Goal: Register for event/course

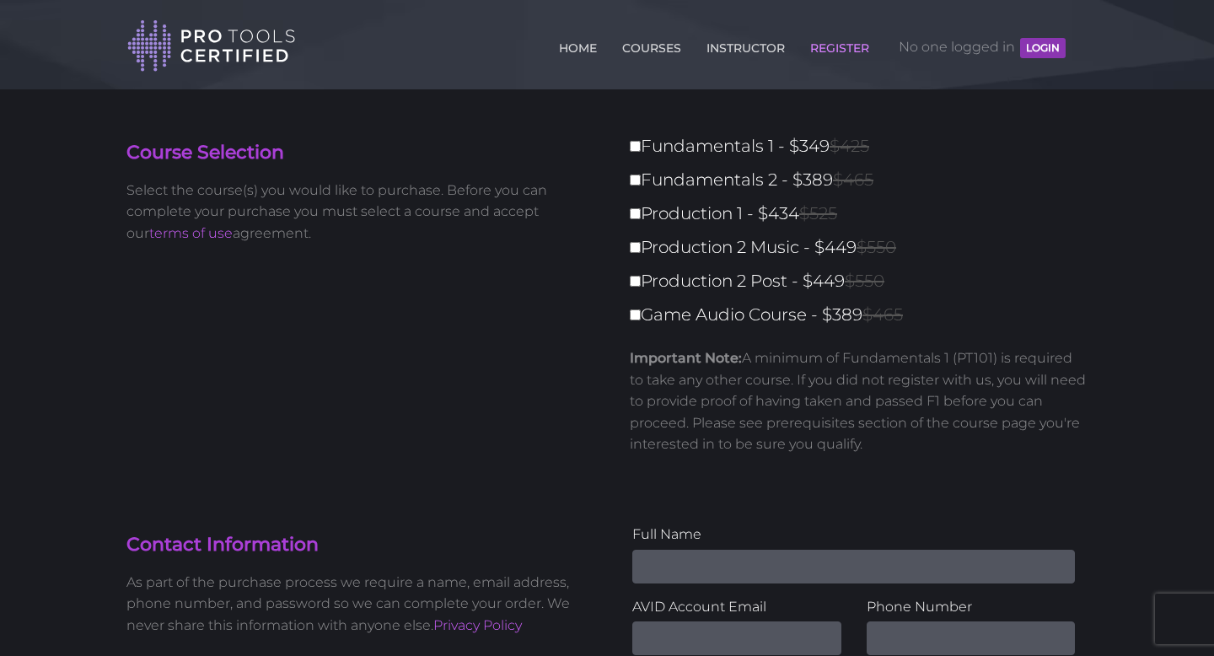
click at [643, 149] on label "Fundamentals 1 - $349 $425" at bounding box center [864, 147] width 468 height 30
click at [641, 149] on input "Fundamentals 1 - $349 $425" at bounding box center [635, 146] width 11 height 11
checkbox input "true"
type input "349"
click at [639, 181] on input "Fundamentals 2 - $389 $465" at bounding box center [635, 180] width 11 height 11
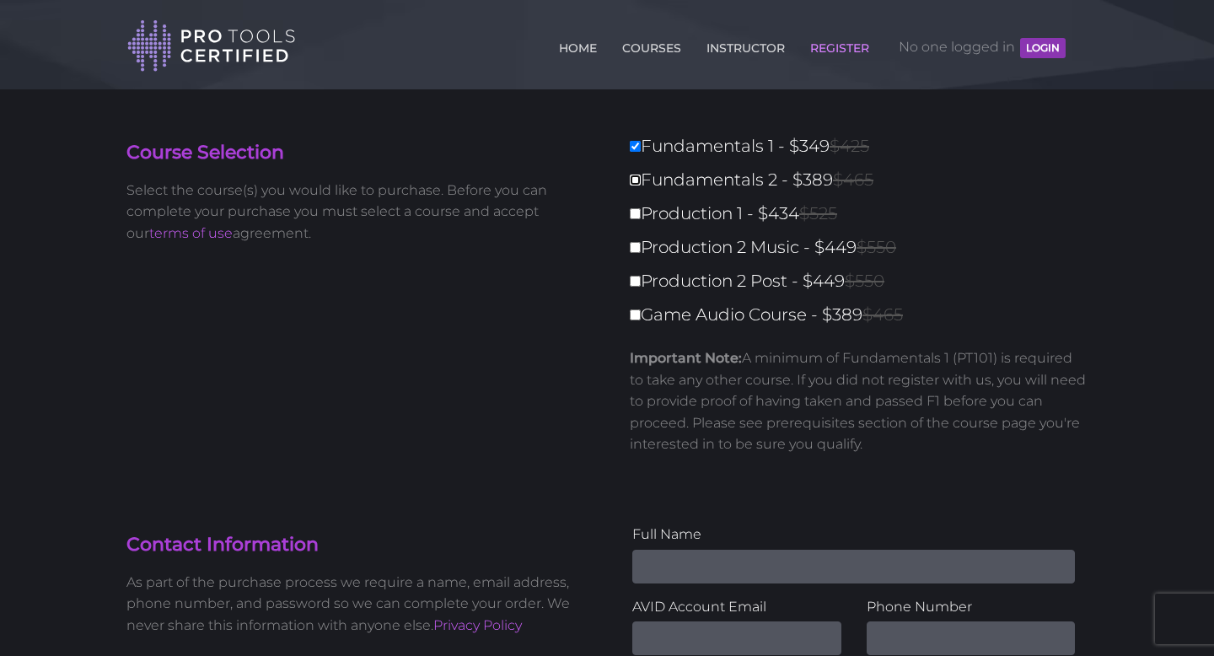
checkbox input "true"
type input "738"
click at [637, 214] on input "Production 1 - $434 $525" at bounding box center [635, 213] width 11 height 11
checkbox input "true"
type input "1172"
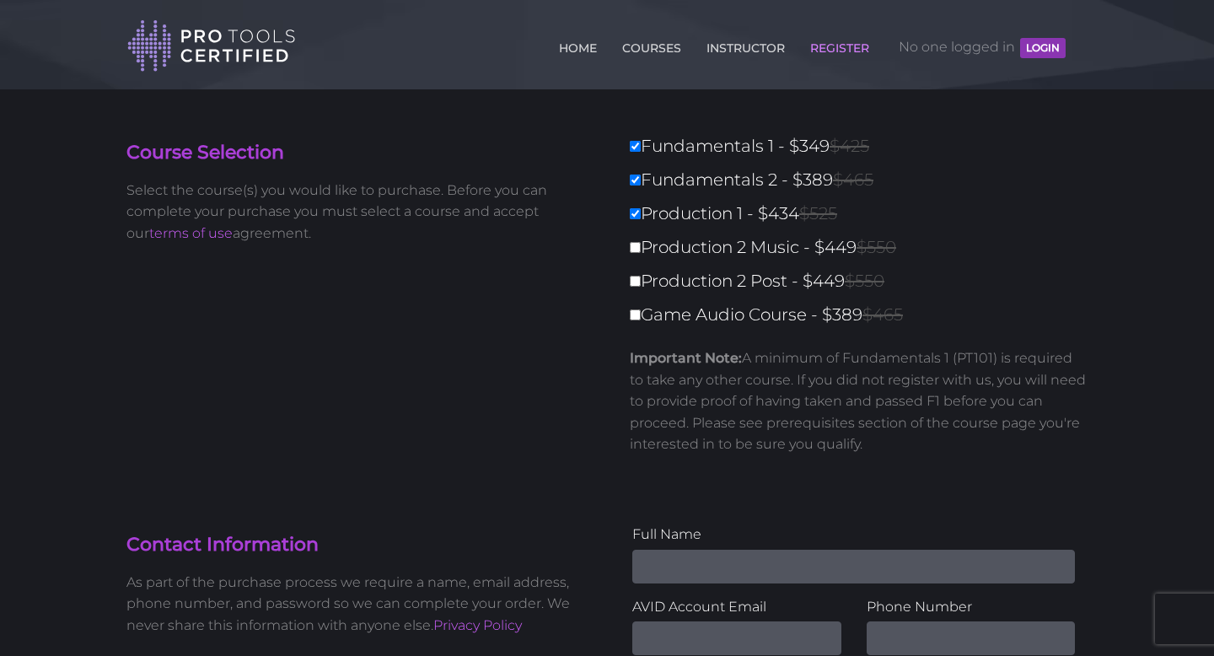
click at [636, 240] on label "Production 2 Music - $449 $550" at bounding box center [864, 248] width 468 height 30
click at [636, 242] on input "Production 2 Music - $449 $550" at bounding box center [635, 247] width 11 height 11
checkbox input "true"
type input "1621"
click at [637, 272] on label "Production 2 Post - $449 $550" at bounding box center [864, 281] width 468 height 30
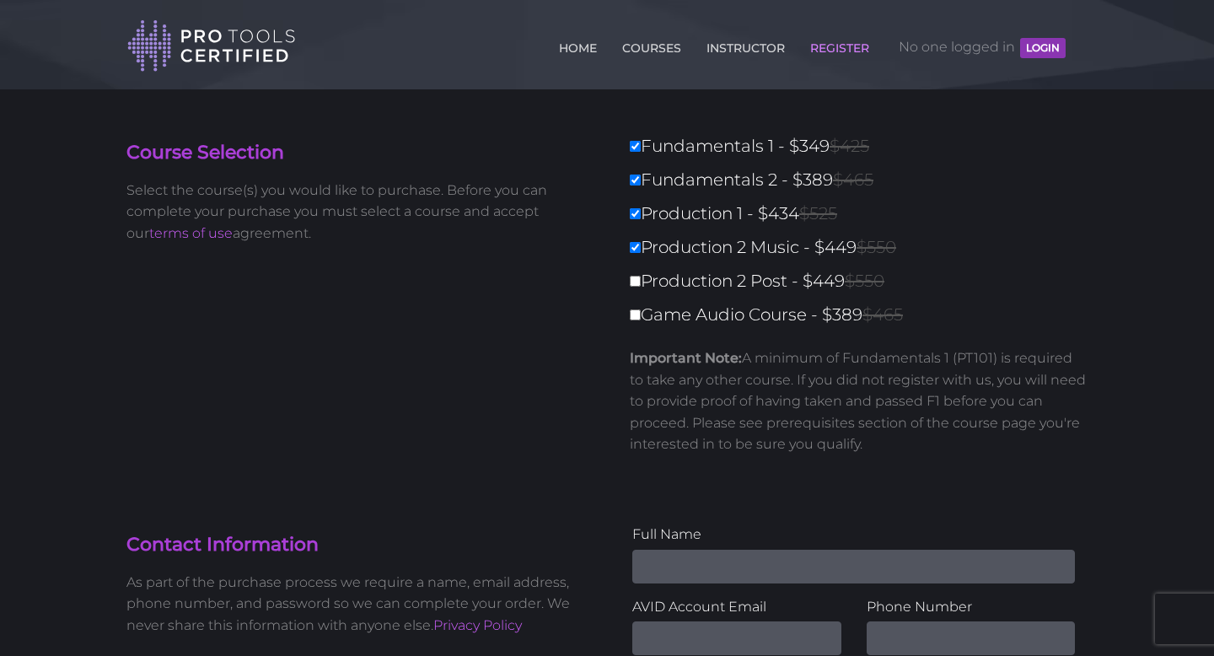
click at [637, 276] on input "Production 2 Post - $449 $550" at bounding box center [635, 281] width 11 height 11
checkbox input "true"
type input "2070"
click at [638, 310] on input "Game Audio Course - $389 $465" at bounding box center [635, 314] width 11 height 11
checkbox input "true"
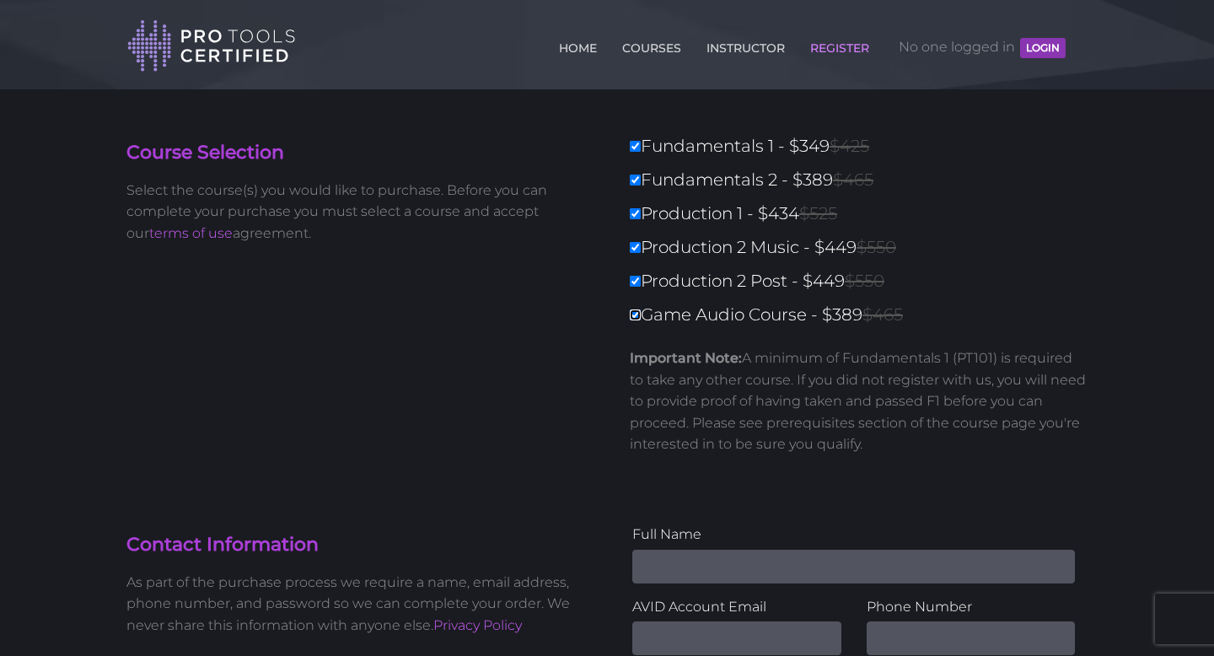
type input "2459"
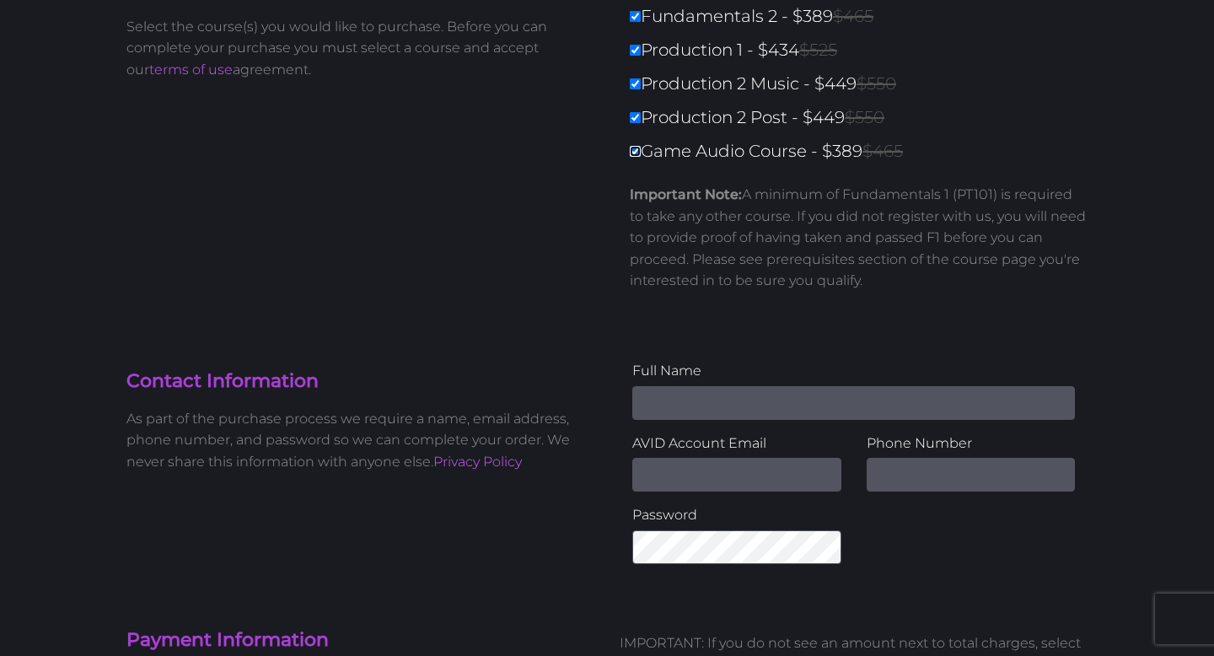
scroll to position [153, 0]
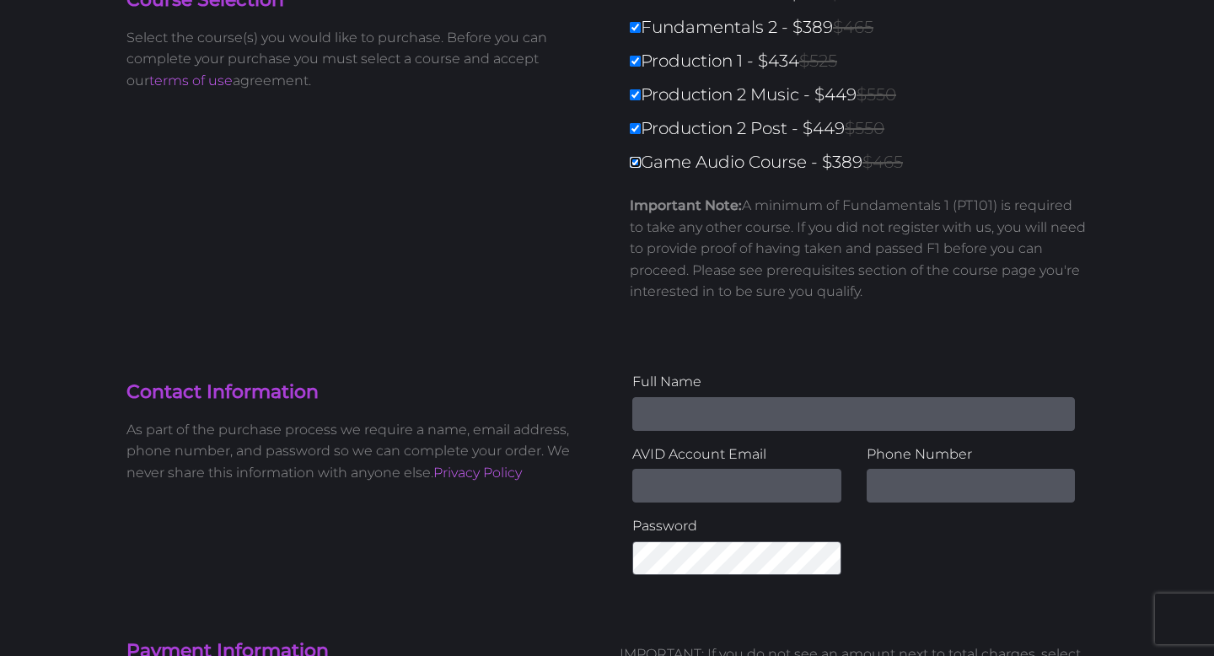
click at [634, 166] on input "Game Audio Course - $389 $465" at bounding box center [635, 162] width 11 height 11
checkbox input "false"
type input "2070"
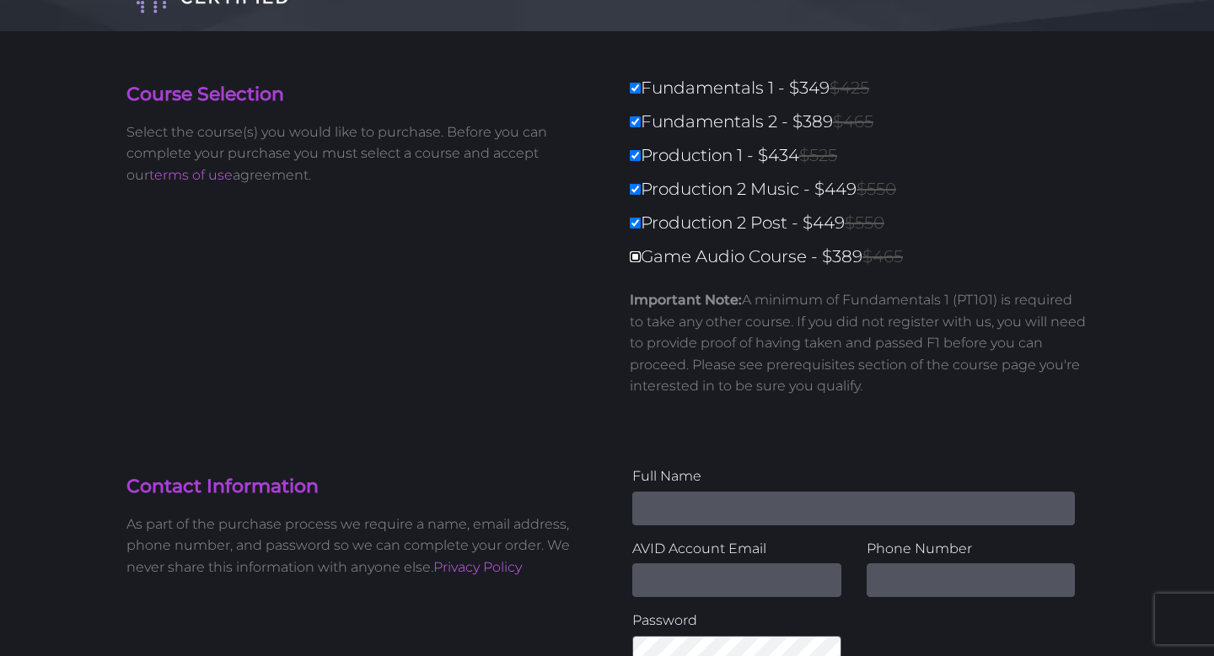
scroll to position [0, 0]
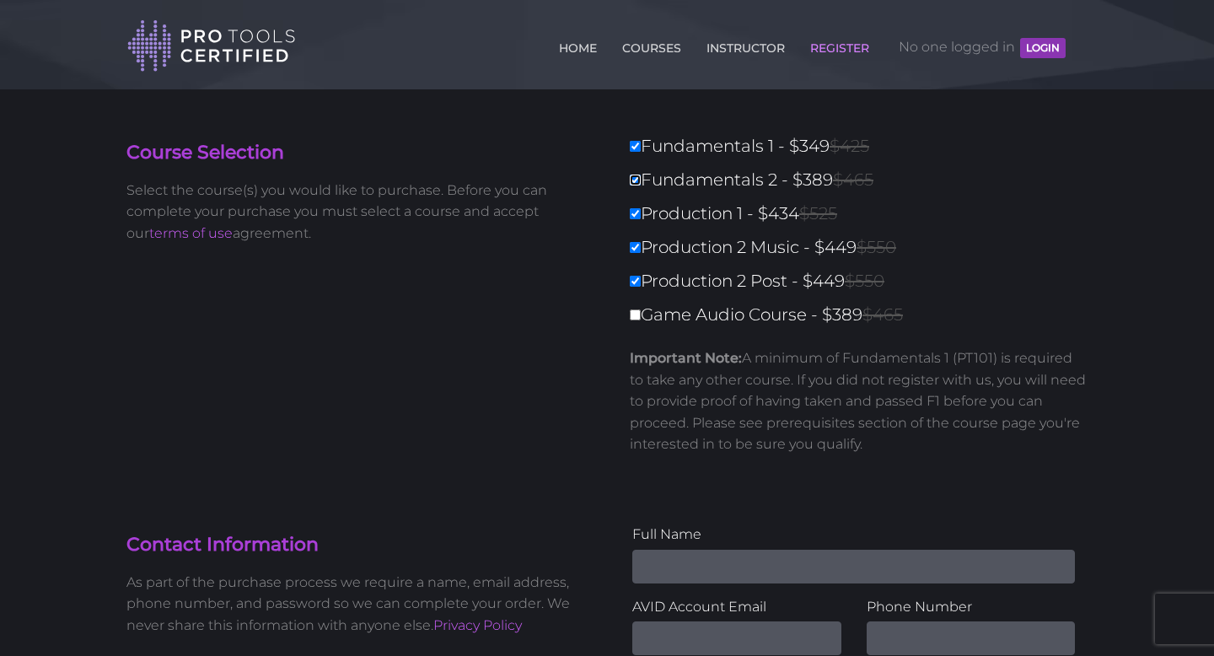
click at [634, 185] on input "Fundamentals 2 - $389 $465" at bounding box center [635, 180] width 11 height 11
checkbox input "false"
type input "1681"
click at [633, 208] on input "Production 1 - $434 $525" at bounding box center [635, 213] width 11 height 11
checkbox input "false"
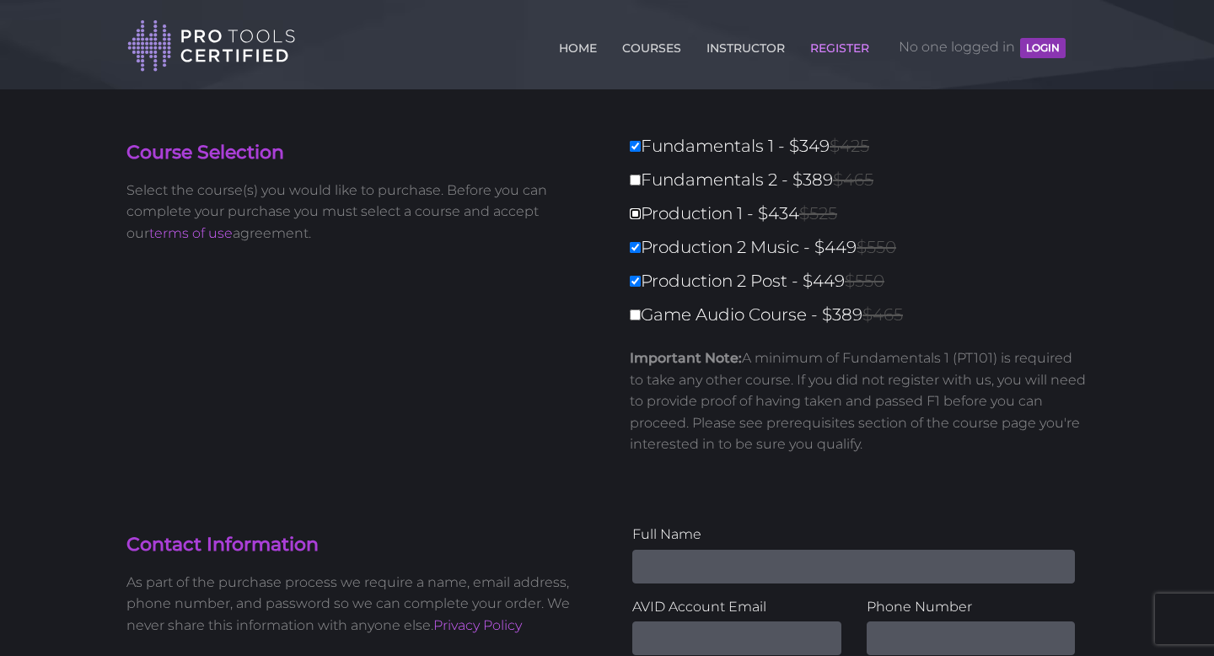
type input "1247"
click at [637, 246] on input "Production 2 Music - $449 $550" at bounding box center [635, 247] width 11 height 11
checkbox input "false"
type input "798"
click at [636, 280] on input "Production 2 Post - $449 $550" at bounding box center [635, 281] width 11 height 11
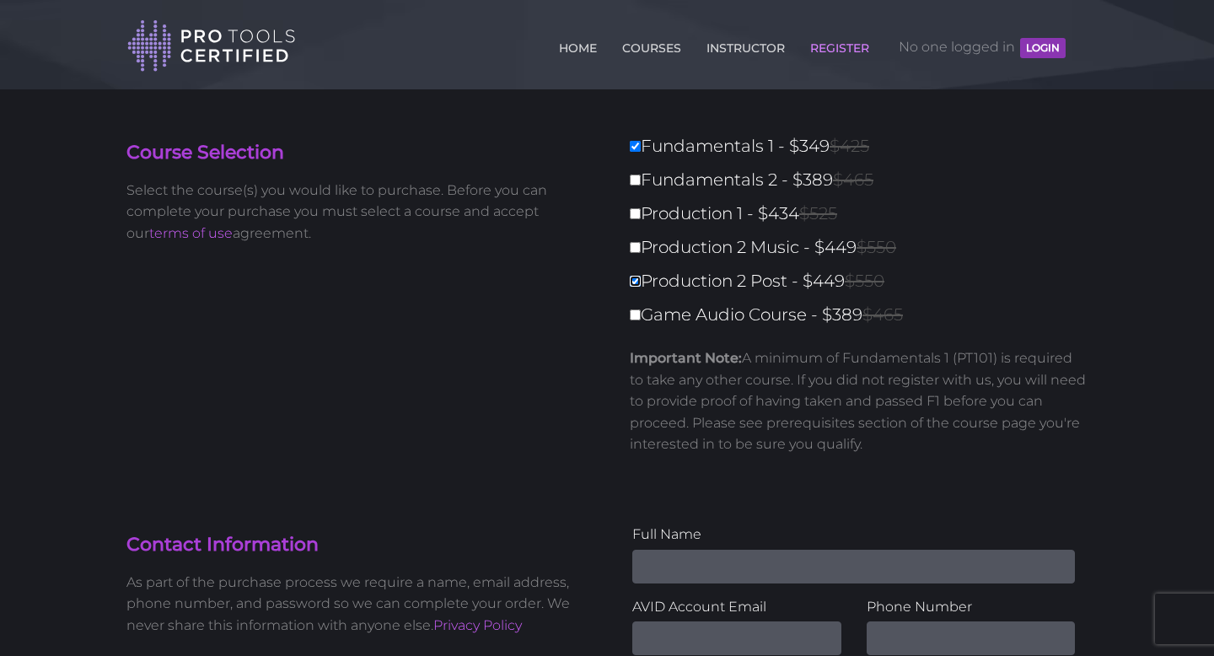
checkbox input "false"
type input "349"
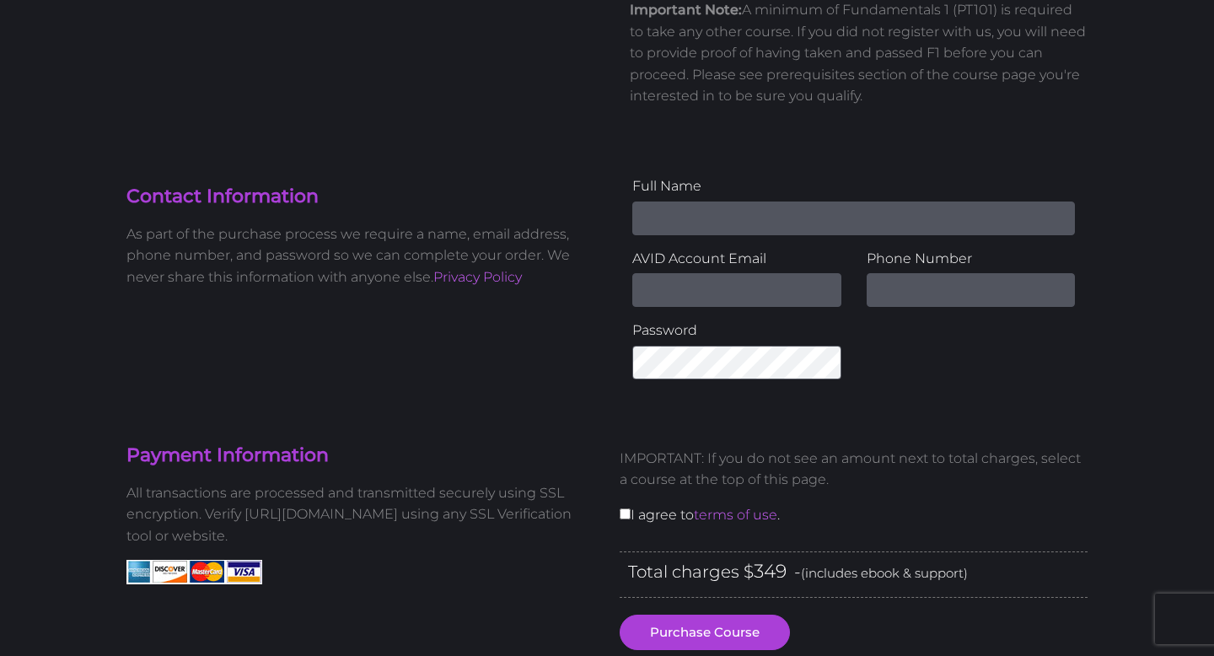
scroll to position [349, 0]
click at [700, 288] on input "Email Address" at bounding box center [736, 289] width 209 height 34
type input "[EMAIL_ADDRESS][DOMAIN_NAME]"
type input "[PERSON_NAME]"
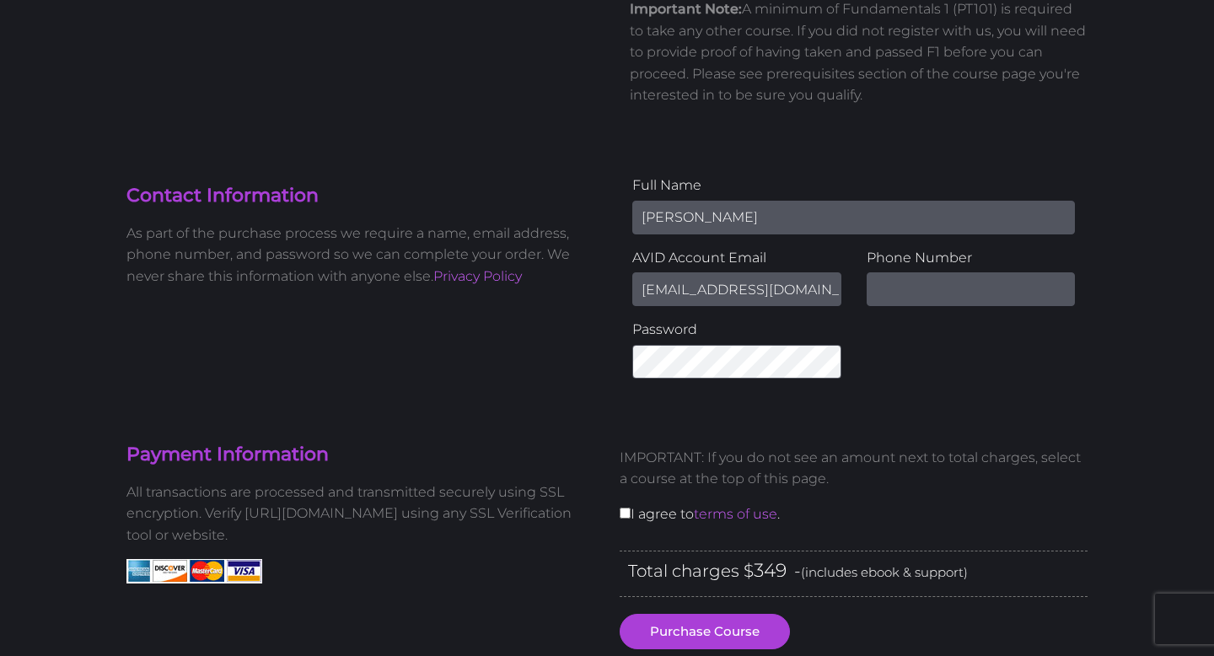
type input "5187288967"
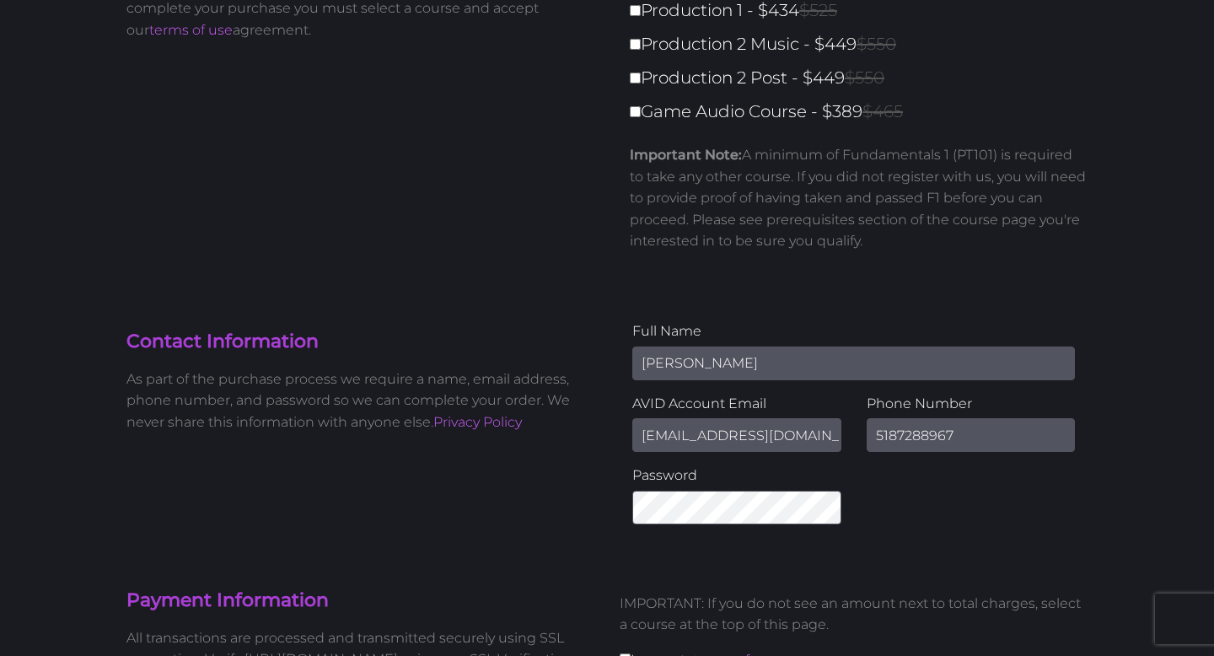
scroll to position [0, 0]
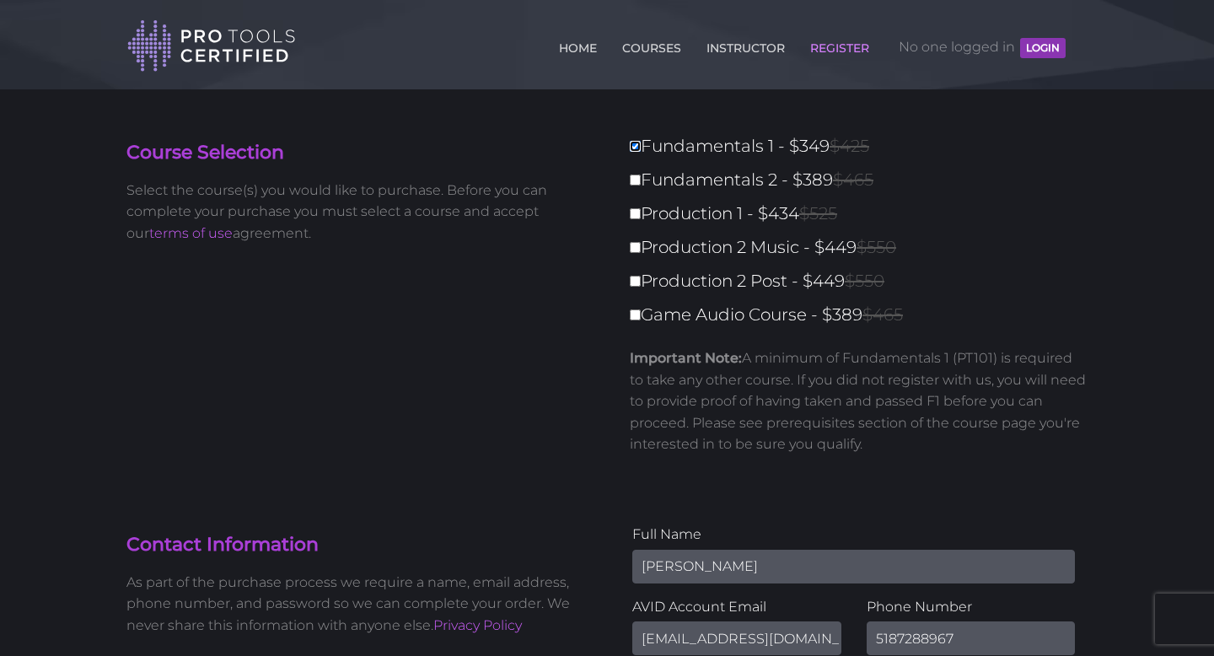
click at [637, 144] on input "Fundamentals 1 - $349 $425" at bounding box center [635, 146] width 11 height 11
checkbox input "false"
type input "0"
